Goal: Navigation & Orientation: Find specific page/section

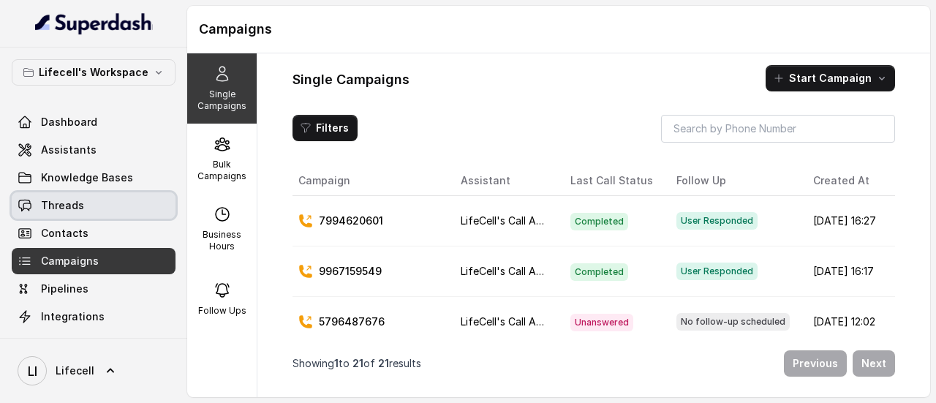
click at [89, 205] on link "Threads" at bounding box center [94, 205] width 164 height 26
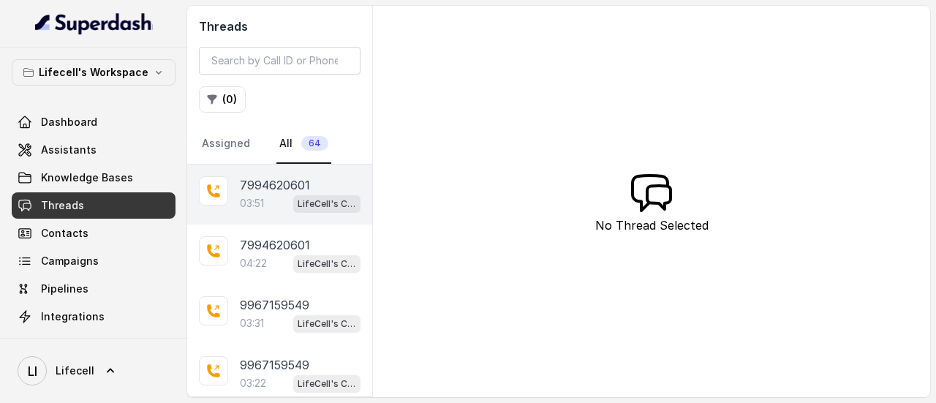
click at [256, 192] on p "7994620601" at bounding box center [275, 185] width 70 height 18
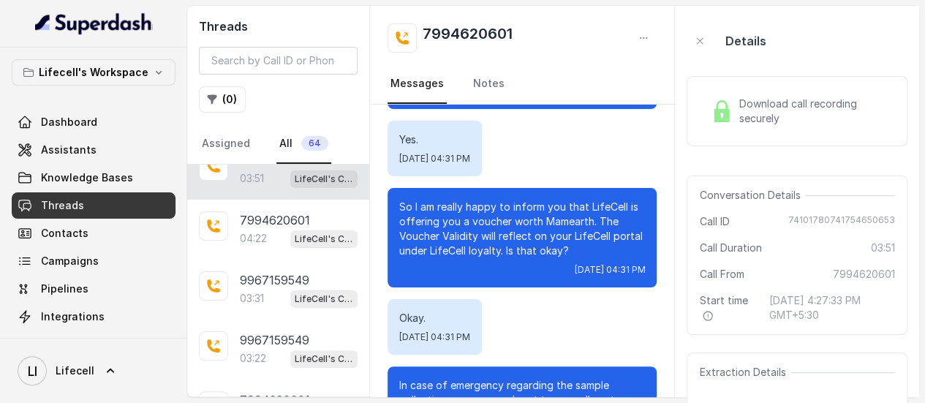
scroll to position [10, 0]
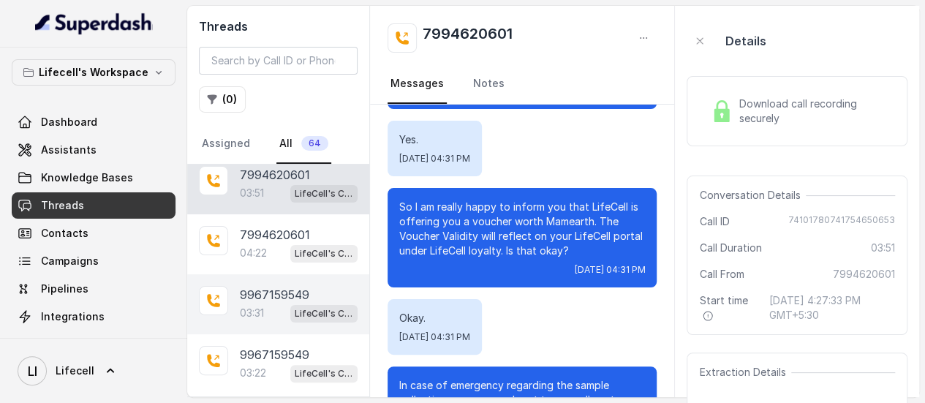
click at [292, 287] on p "9967159549" at bounding box center [274, 295] width 69 height 18
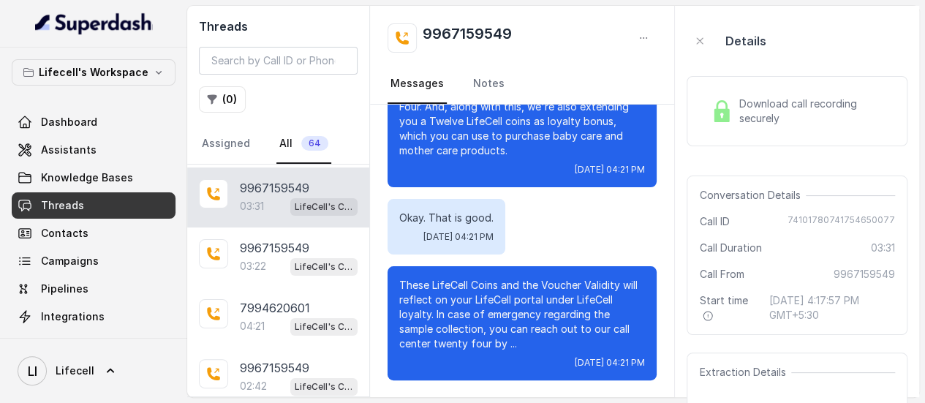
scroll to position [138, 0]
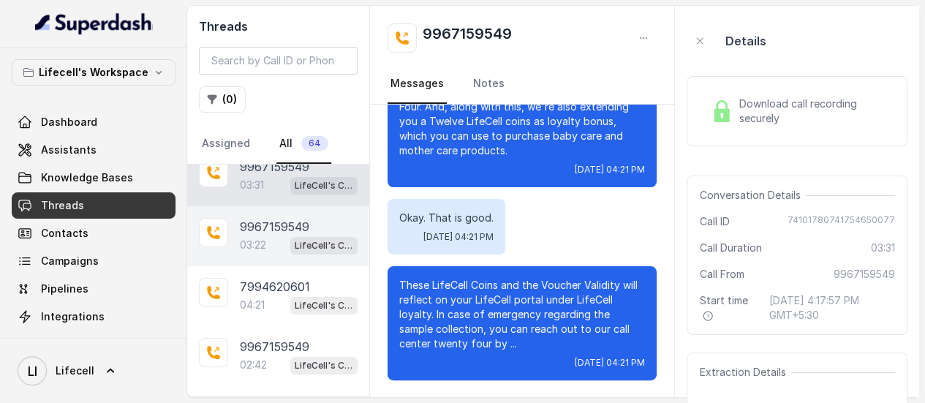
click at [268, 228] on p "9967159549" at bounding box center [274, 227] width 69 height 18
